Goal: Information Seeking & Learning: Learn about a topic

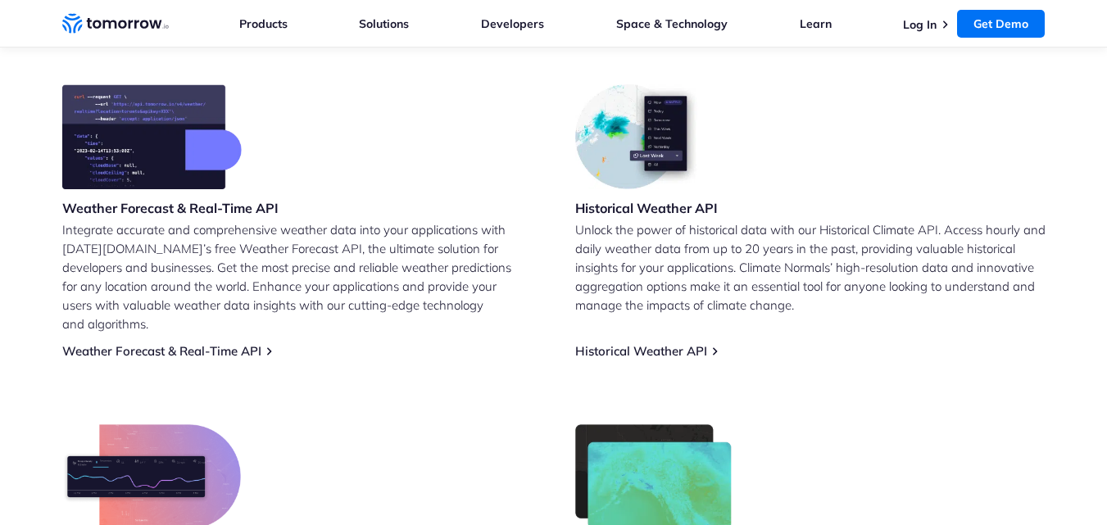
scroll to position [672, 0]
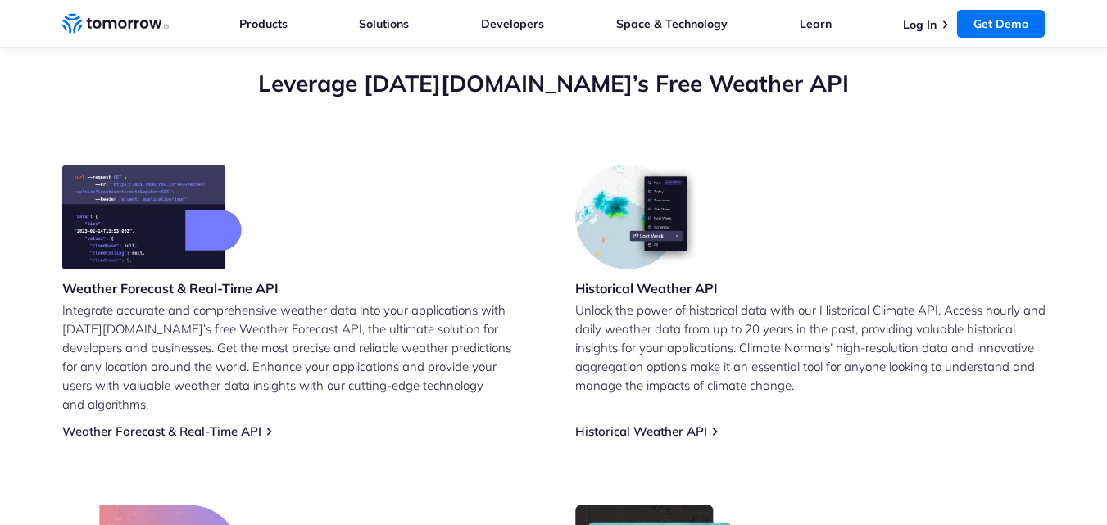
scroll to position [589, 0]
click at [1011, 30] on link "Get Demo" at bounding box center [1001, 24] width 88 height 28
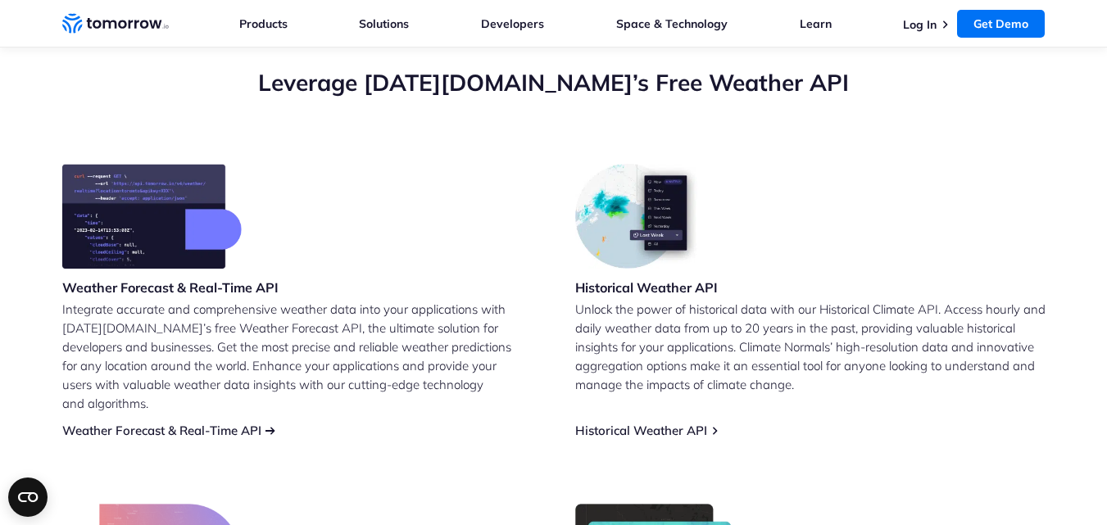
click at [154, 423] on link "Weather Forecast & Real-Time API" at bounding box center [161, 431] width 199 height 16
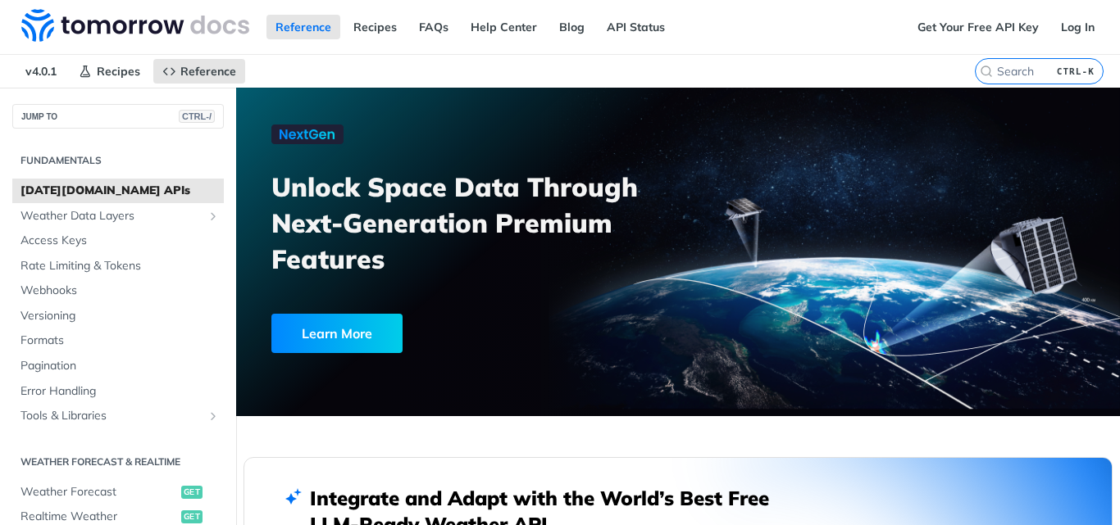
scroll to position [2949, 0]
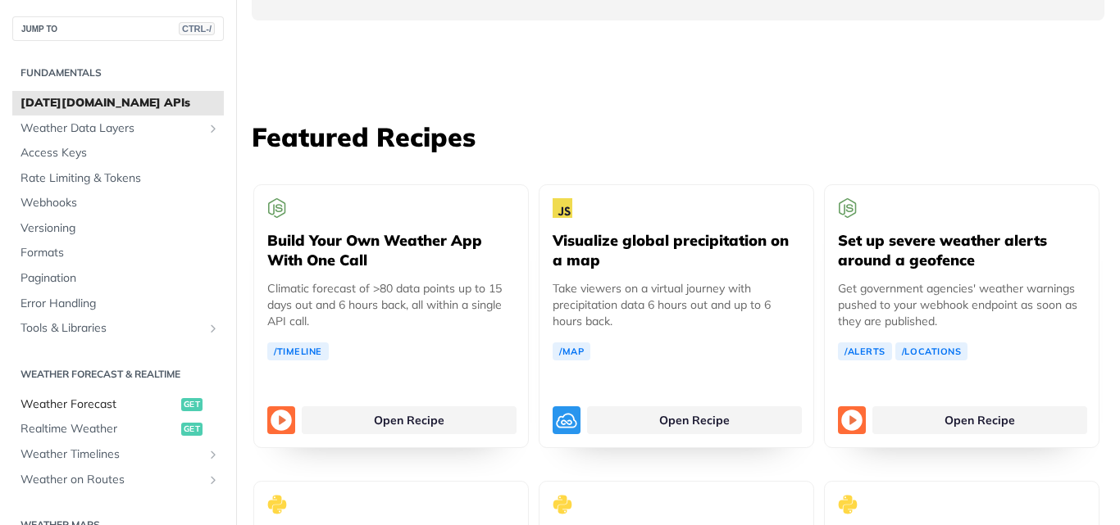
click at [181, 404] on span "get" at bounding box center [191, 404] width 21 height 13
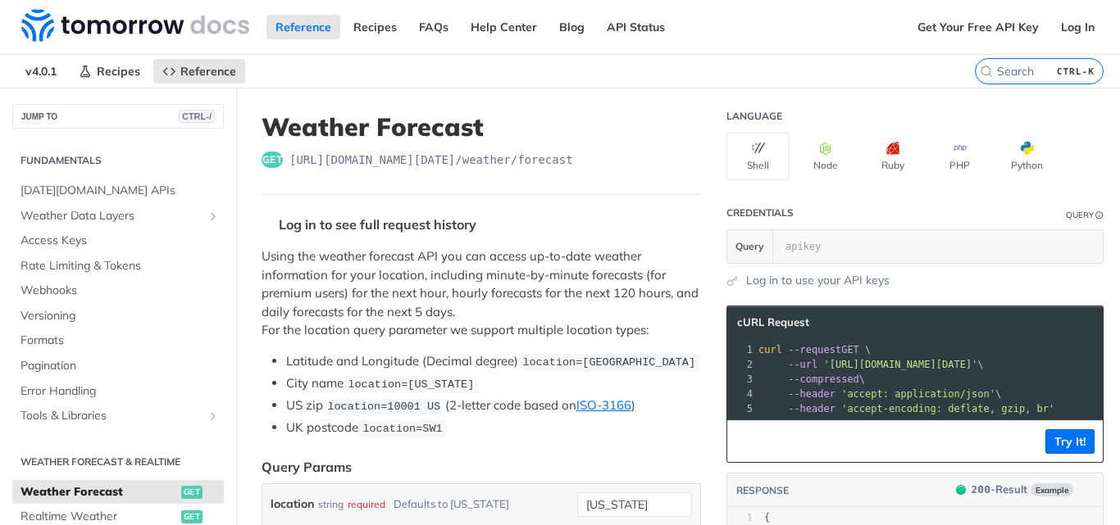
click at [581, 350] on div "Using the weather forecast API you can access up-to-date weather information fo…" at bounding box center [480, 343] width 439 height 190
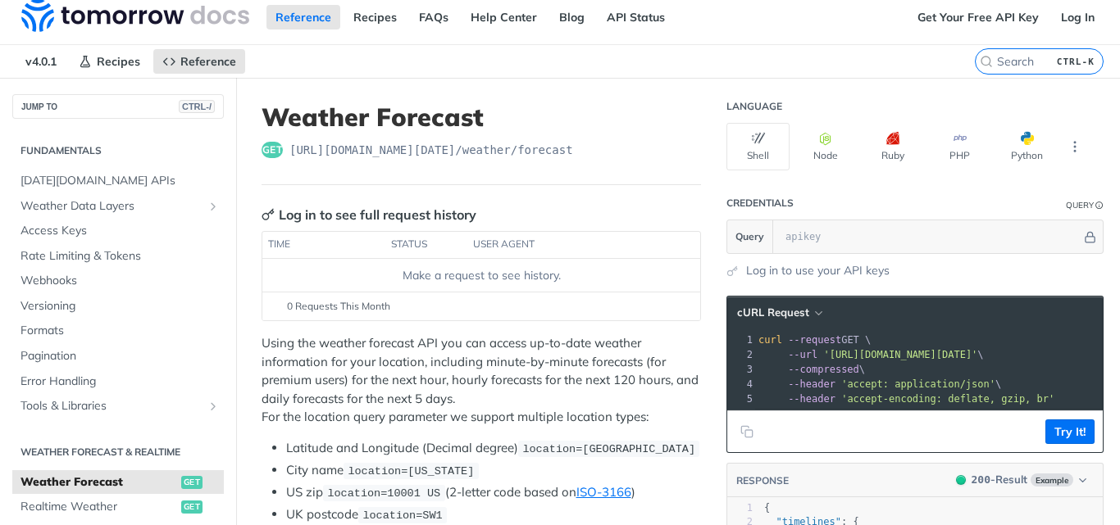
scroll to position [9, 0]
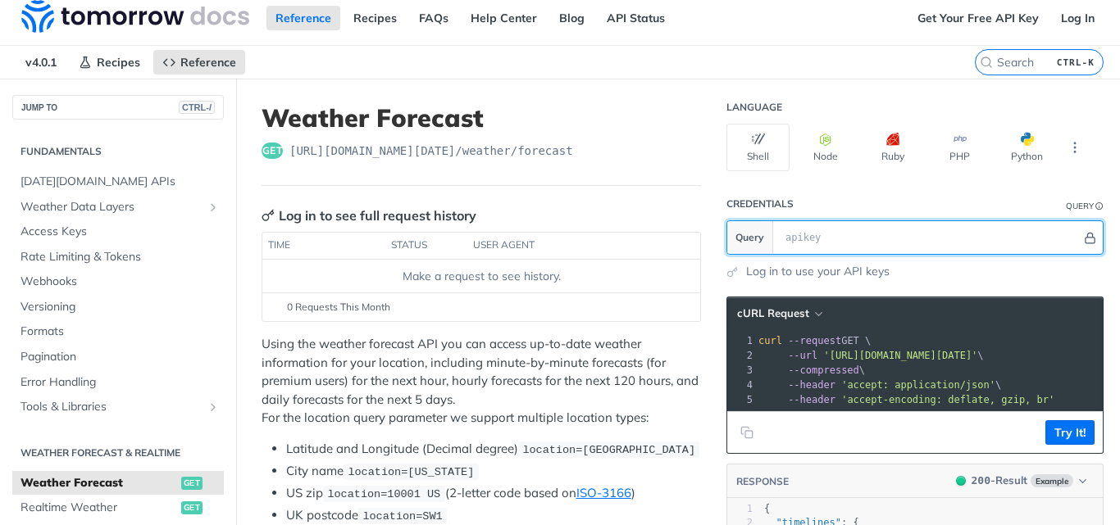
click at [1084, 234] on icon "Hide" at bounding box center [1090, 238] width 12 height 12
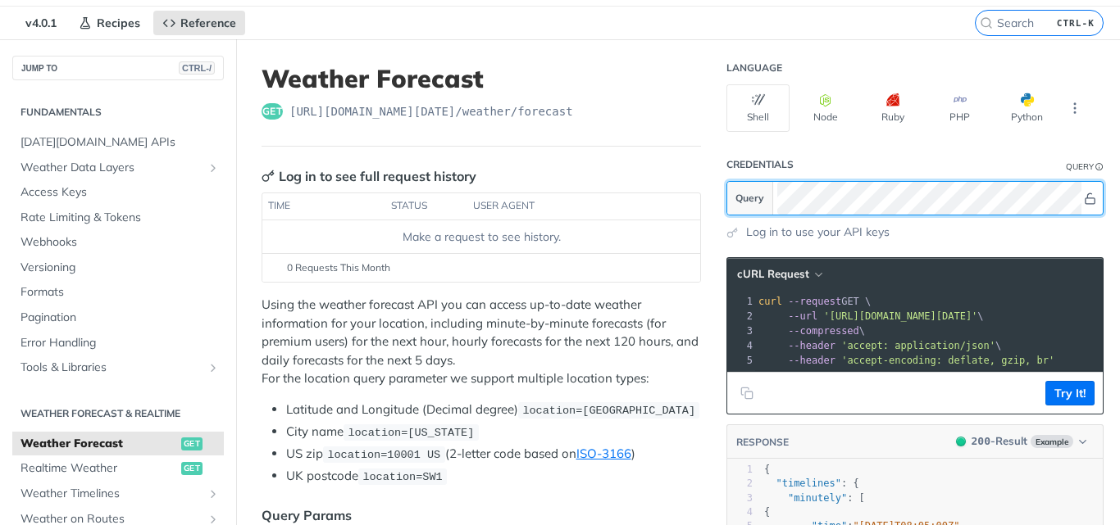
scroll to position [0, 0]
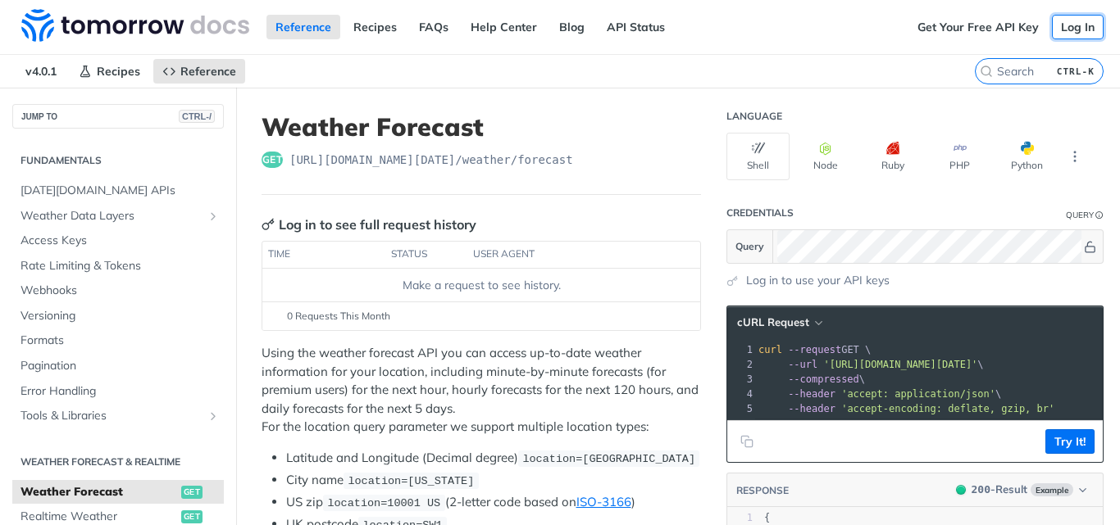
click at [1063, 30] on link "Log In" at bounding box center [1078, 27] width 52 height 25
